Goal: Information Seeking & Learning: Check status

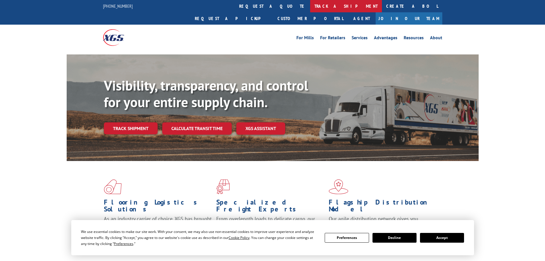
click at [310, 6] on link "track a shipment" at bounding box center [346, 6] width 72 height 12
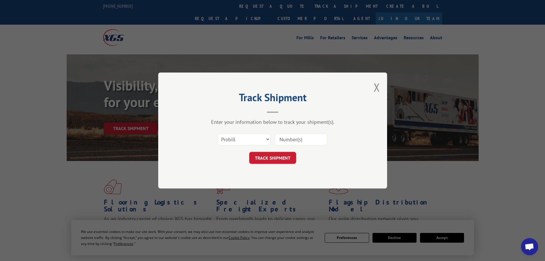
click at [298, 139] on input at bounding box center [301, 139] width 53 height 12
click at [268, 137] on select "Select category... Probill BOL PO" at bounding box center [244, 139] width 53 height 12
select select "bol"
click at [218, 133] on select "Select category... Probill BOL PO" at bounding box center [244, 139] width 53 height 12
click at [306, 138] on input at bounding box center [301, 139] width 53 height 12
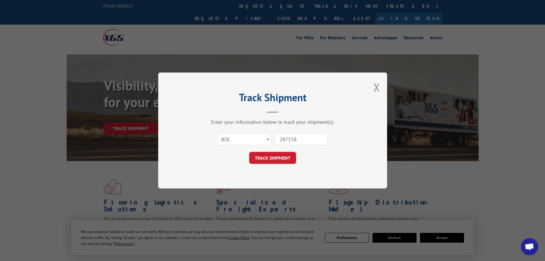
type input "2871585"
click button "TRACK SHIPMENT" at bounding box center [272, 158] width 47 height 12
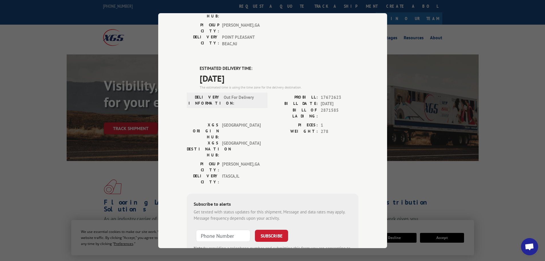
scroll to position [123, 0]
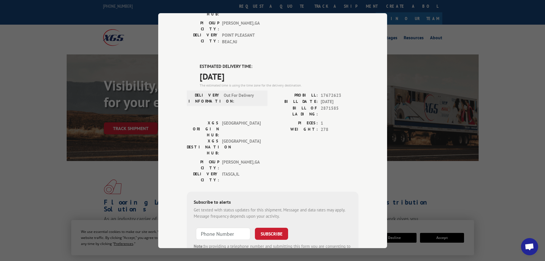
drag, startPoint x: 43, startPoint y: 41, endPoint x: 81, endPoint y: 35, distance: 38.2
click at [43, 41] on div "Track Shipment DELIVERED DELIVERY INFORMATION: [DATE] 09:45 am [PERSON_NAME] PR…" at bounding box center [272, 130] width 545 height 261
